Goal: Navigation & Orientation: Find specific page/section

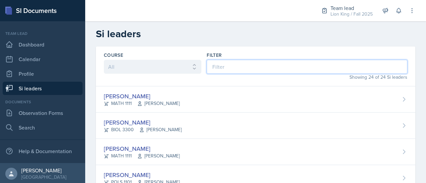
click at [212, 67] on input at bounding box center [307, 67] width 201 height 14
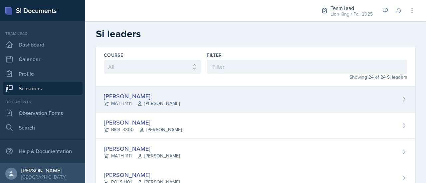
click at [388, 98] on div "[PERSON_NAME] MATH 1111 [PERSON_NAME]" at bounding box center [256, 100] width 320 height 26
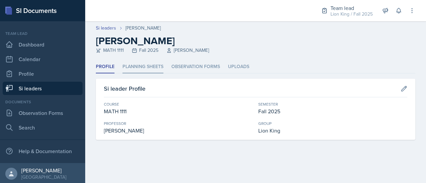
click at [159, 68] on li "Planning Sheets" at bounding box center [143, 67] width 41 height 13
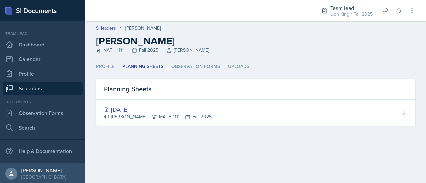
click at [198, 68] on li "Observation Forms" at bounding box center [195, 67] width 49 height 13
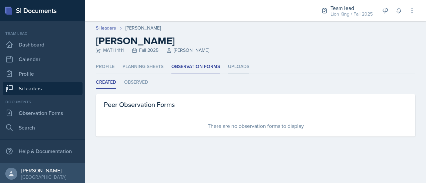
click at [236, 70] on li "Uploads" at bounding box center [238, 67] width 21 height 13
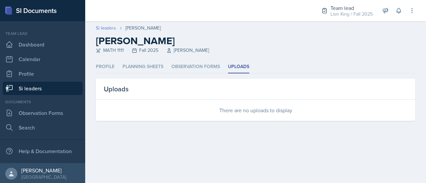
click at [108, 29] on link "Si leaders" at bounding box center [106, 28] width 20 height 7
